Goal: Find specific page/section

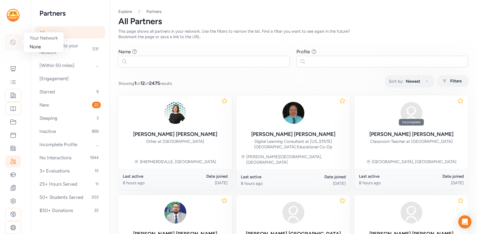
click at [15, 43] on icon at bounding box center [13, 42] width 7 height 7
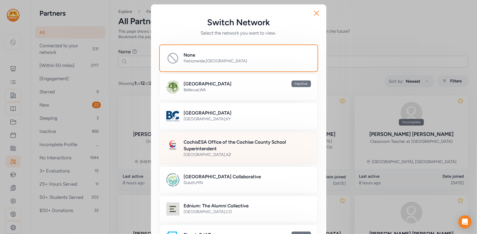
click at [225, 149] on h2 "CochisESA Office of the Cochise County School Superintendent" at bounding box center [247, 144] width 127 height 13
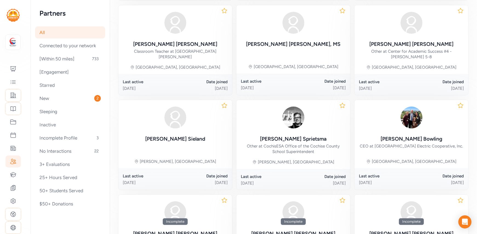
scroll to position [203, 0]
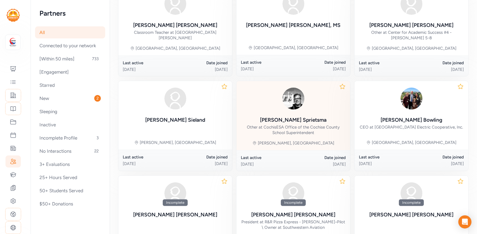
click at [303, 116] on div "[PERSON_NAME]" at bounding box center [293, 120] width 67 height 8
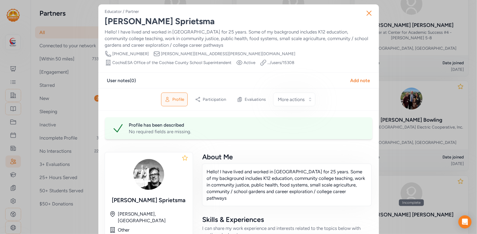
scroll to position [0, 0]
click at [367, 13] on icon "button" at bounding box center [369, 12] width 9 height 9
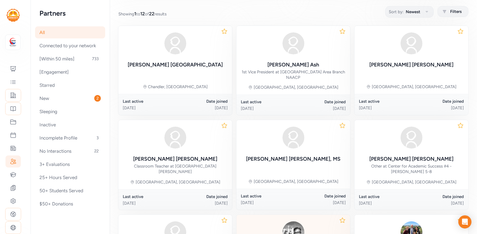
scroll to position [65, 0]
